Goal: Information Seeking & Learning: Learn about a topic

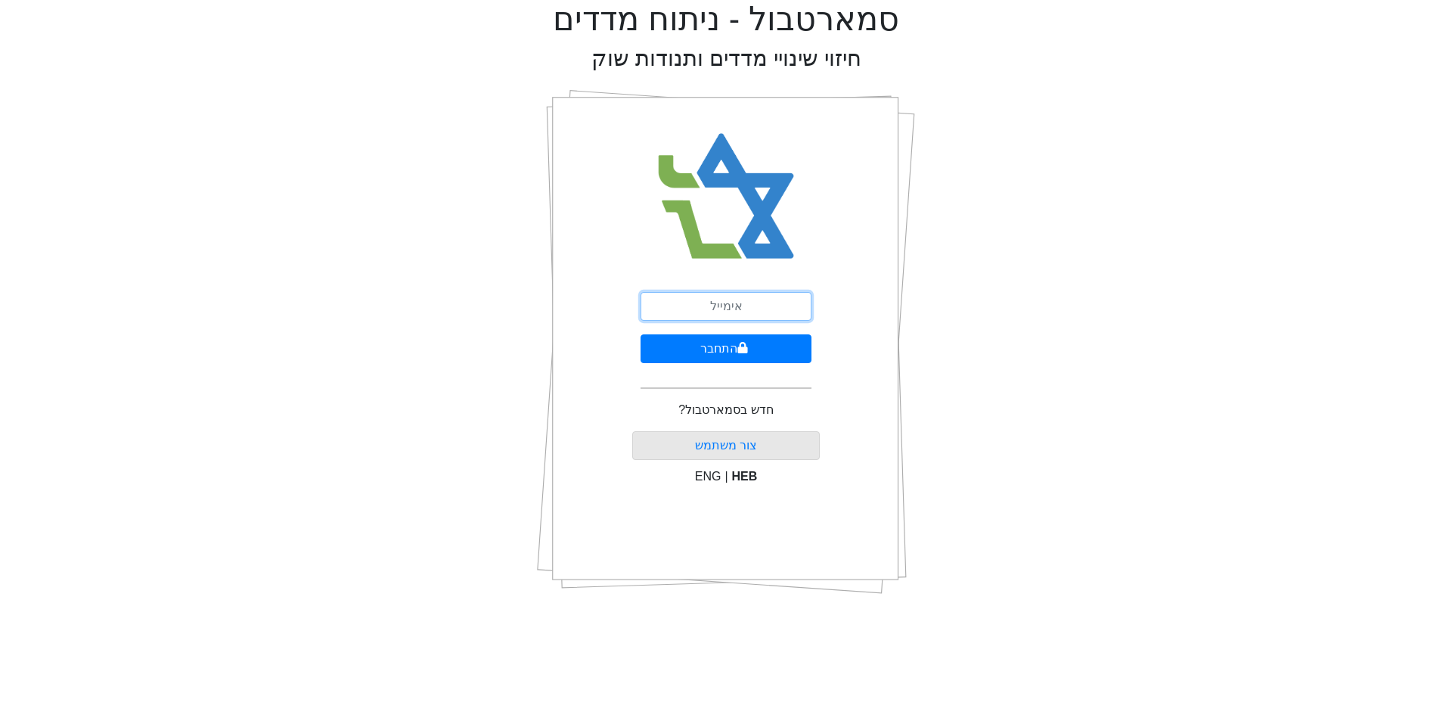
click at [753, 313] on input "email" at bounding box center [725, 306] width 171 height 29
type input "[EMAIL_ADDRESS][DOMAIN_NAME]"
click at [735, 346] on button "התחבר" at bounding box center [725, 348] width 171 height 29
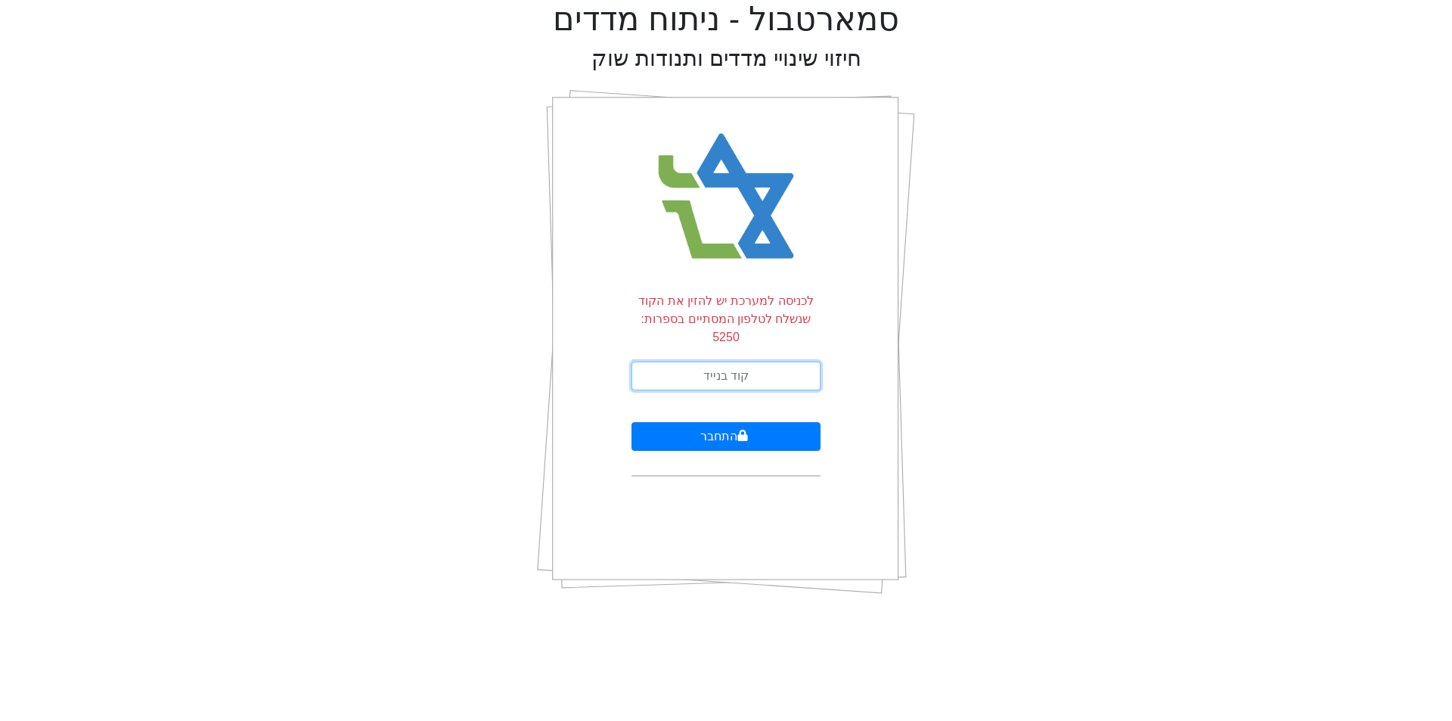
click at [735, 361] on input "text" at bounding box center [725, 375] width 189 height 29
type input "594059"
click at [631, 422] on button "התחבר" at bounding box center [725, 436] width 189 height 29
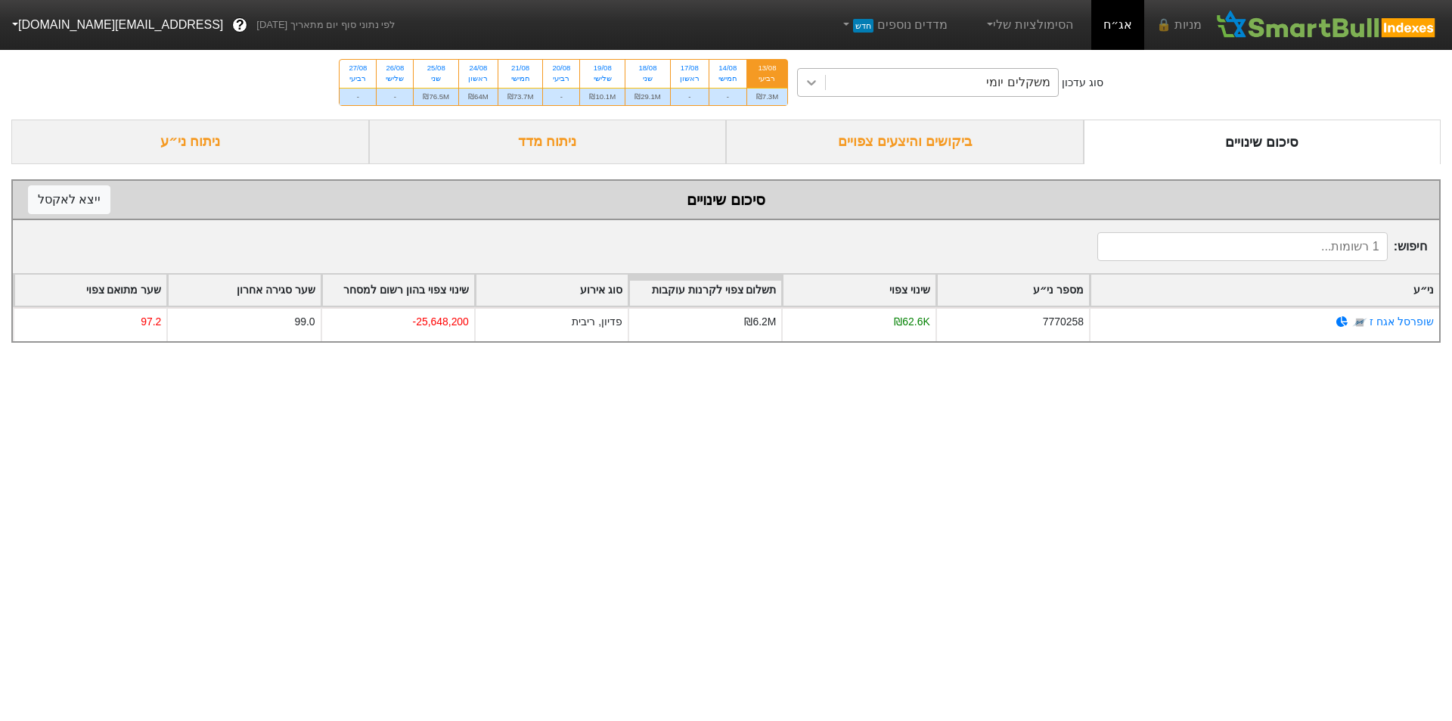
click at [816, 80] on icon at bounding box center [811, 82] width 15 height 15
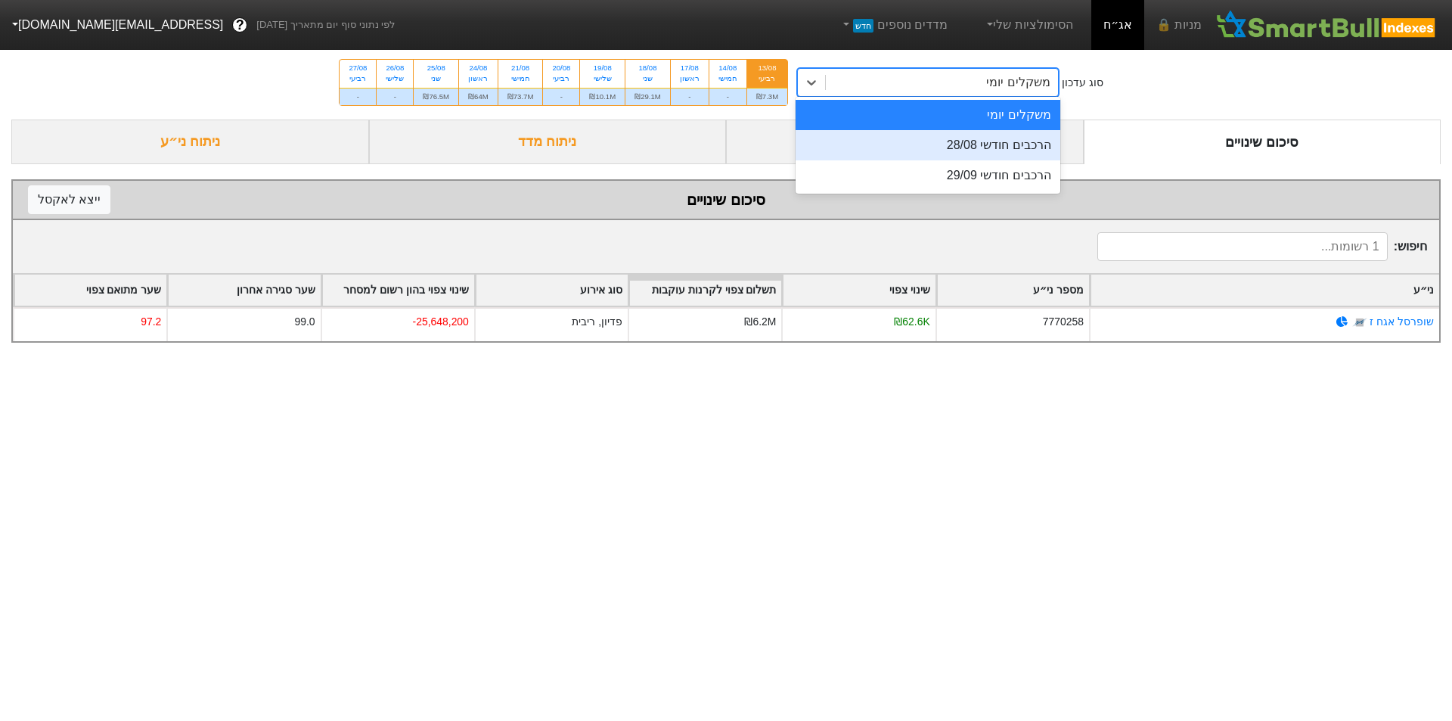
click at [959, 150] on div "הרכבים חודשי 28/08" at bounding box center [927, 145] width 265 height 30
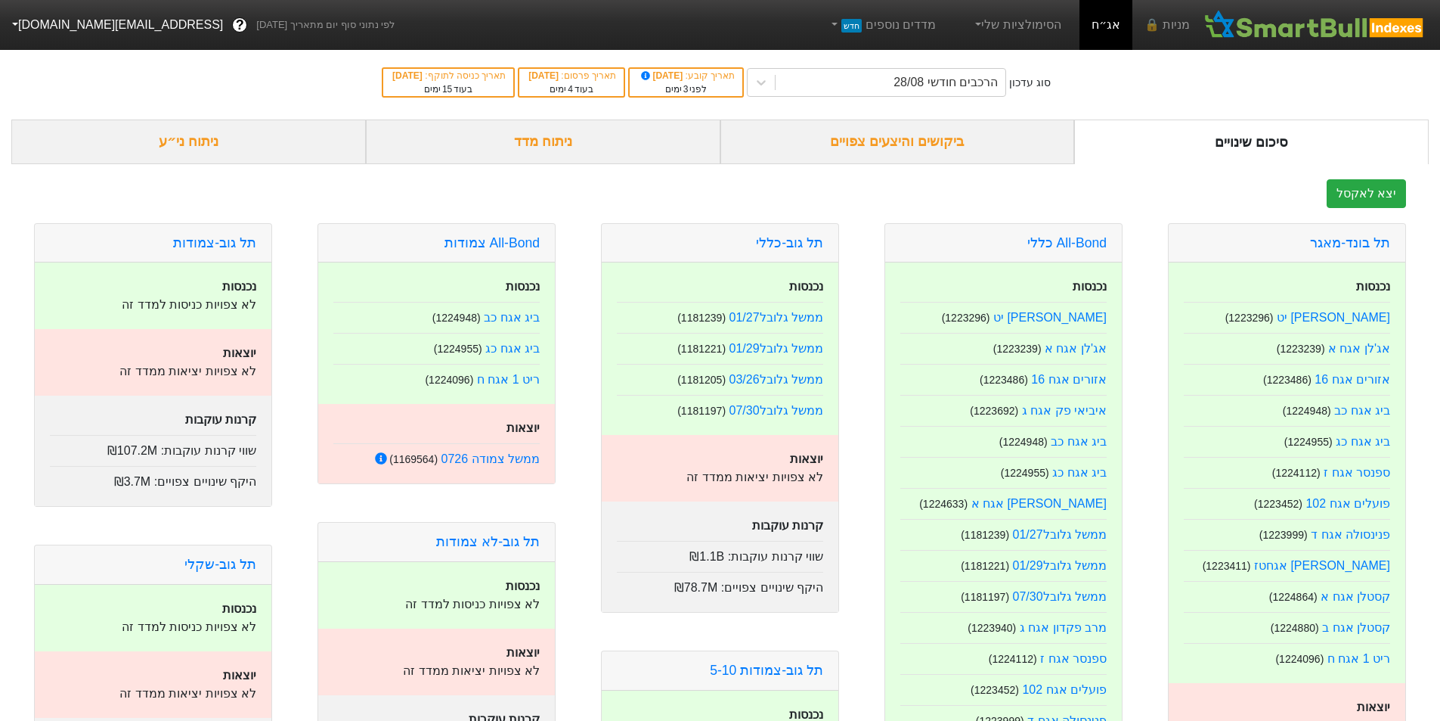
click at [928, 144] on div "ביקושים והיצעים צפויים" at bounding box center [898, 141] width 355 height 45
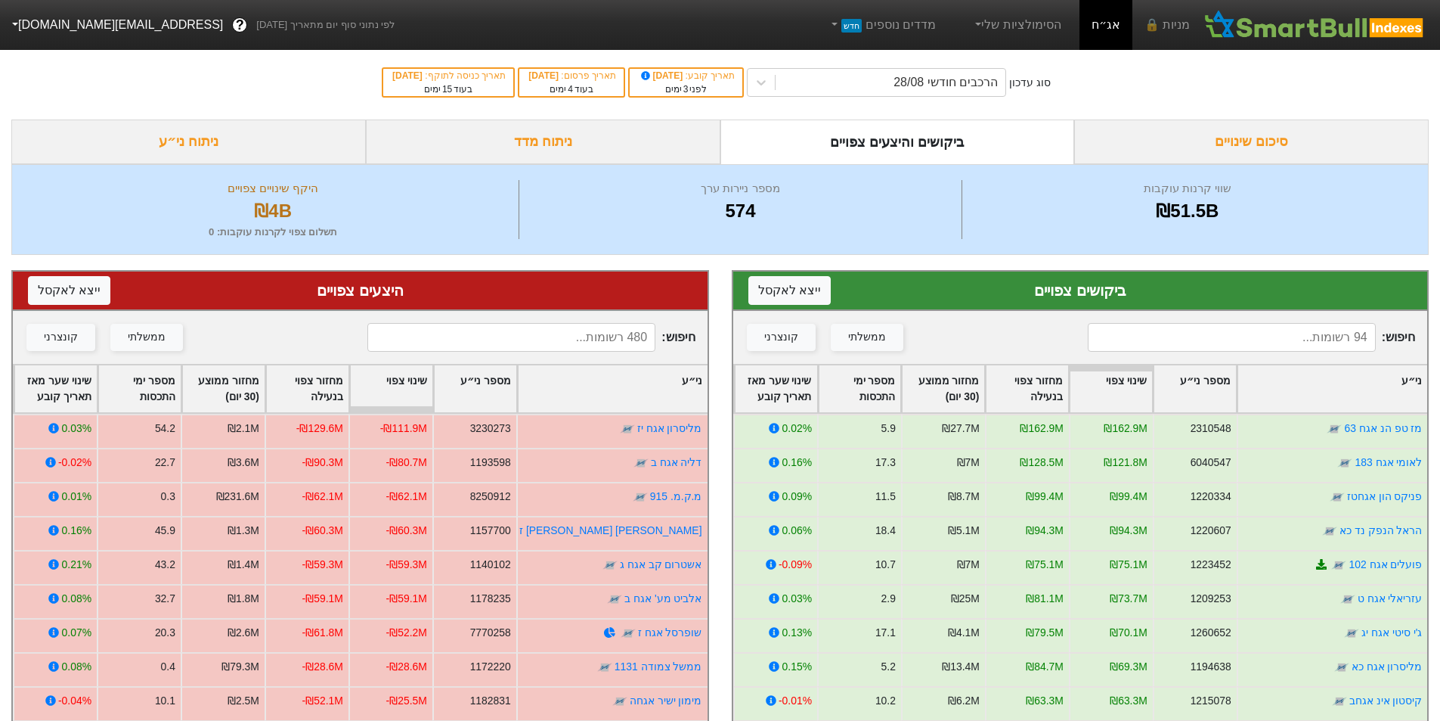
click at [1300, 344] on input at bounding box center [1232, 337] width 288 height 29
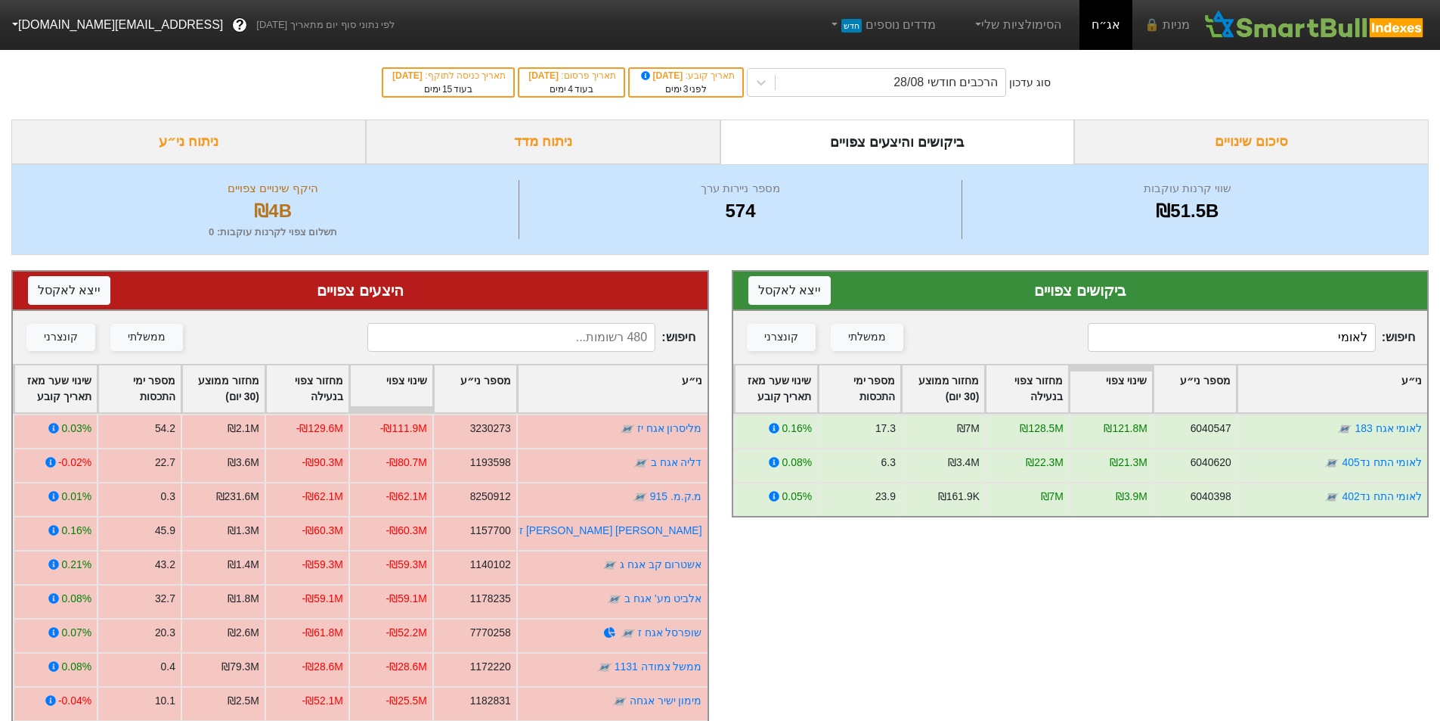
type input "לאומי"
click at [581, 341] on input at bounding box center [511, 337] width 288 height 29
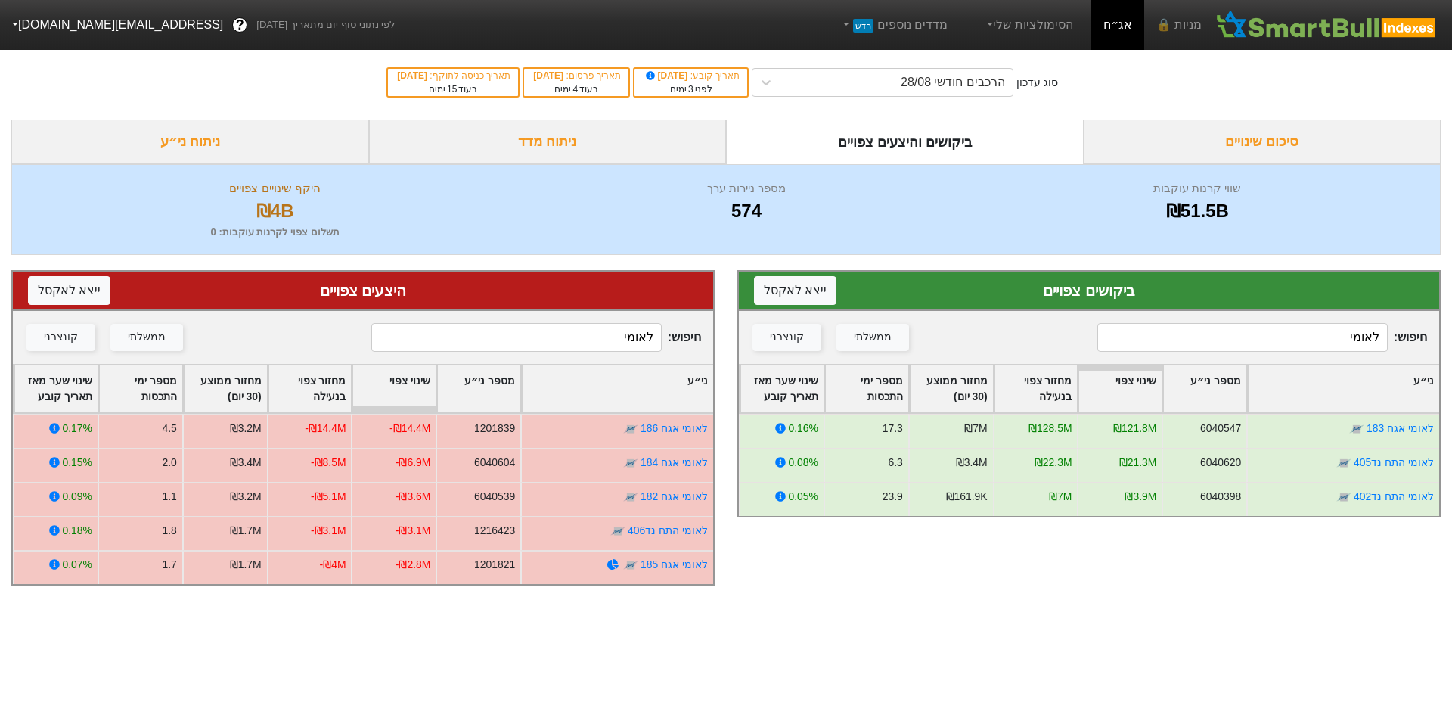
type input "לאומי"
